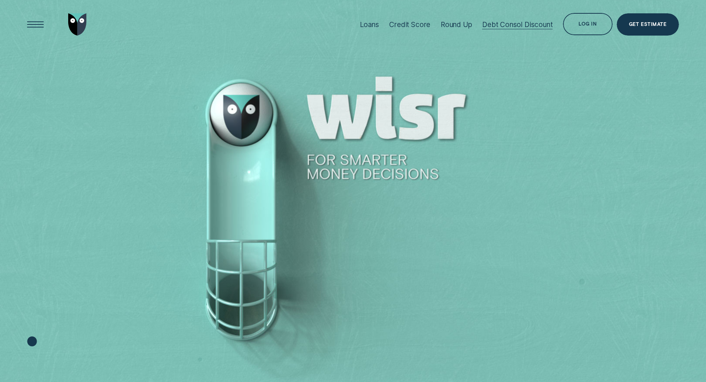
click at [517, 25] on div "Debt Consol Discount" at bounding box center [517, 24] width 70 height 9
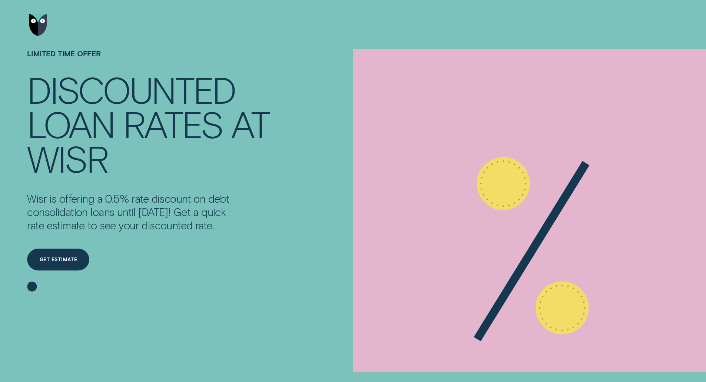
click at [38, 24] on img "Go to home page" at bounding box center [38, 25] width 19 height 22
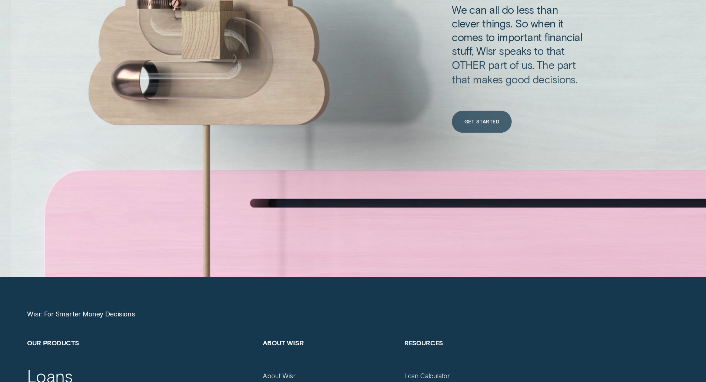
scroll to position [3185, 0]
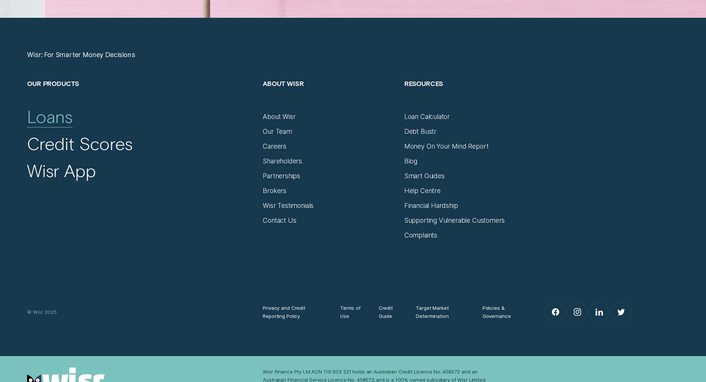
click at [45, 117] on div "Loans" at bounding box center [49, 116] width 45 height 21
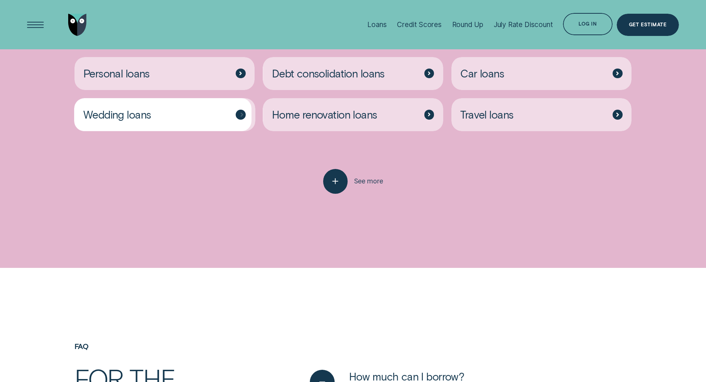
scroll to position [1963, 0]
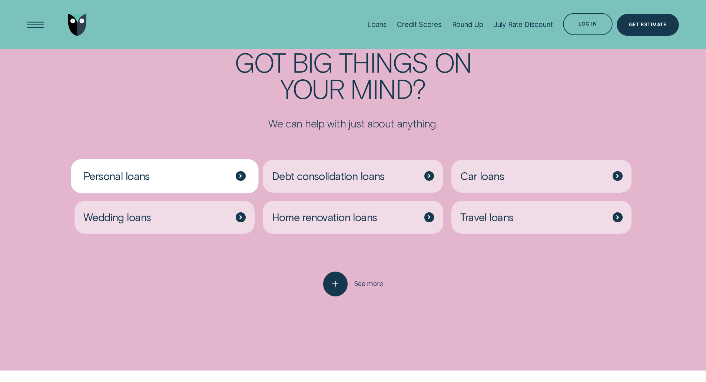
click at [146, 180] on span "Personal loans" at bounding box center [116, 175] width 66 height 13
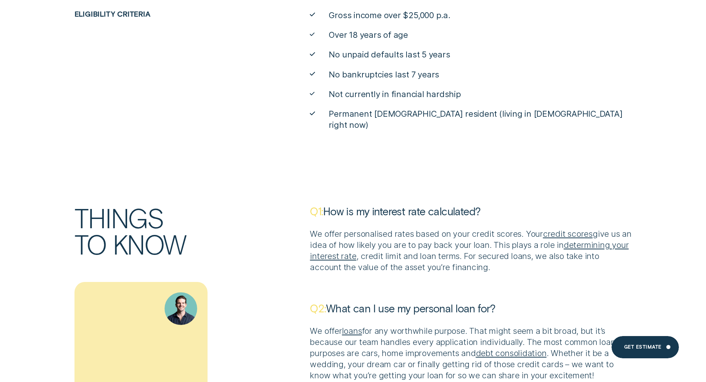
scroll to position [4000, 0]
